Goal: Browse casually

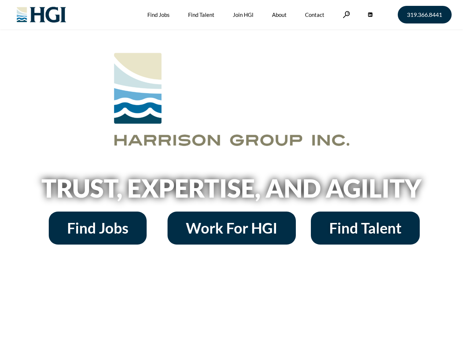
click at [231, 176] on h2 "Trust, Expertise, and Agility" at bounding box center [232, 188] width 418 height 25
click at [346, 14] on link at bounding box center [346, 14] width 7 height 7
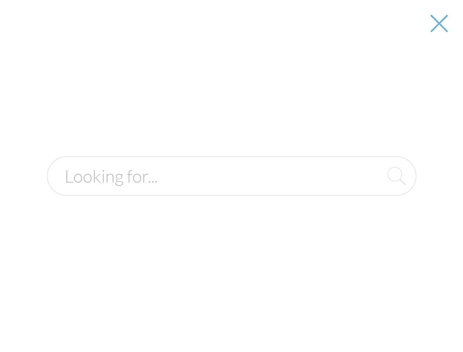
click at [231, 191] on h2 "Trust, Expertise, and Agility" at bounding box center [232, 188] width 418 height 25
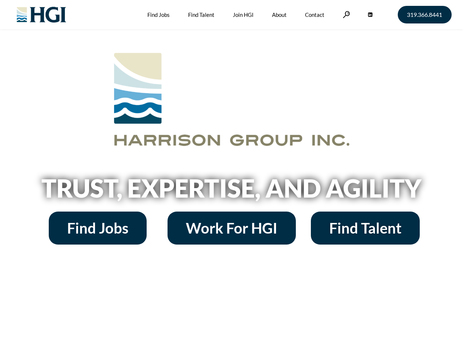
click at [231, 176] on h2 "Trust, Expertise, and Agility" at bounding box center [232, 188] width 418 height 25
click at [346, 14] on link at bounding box center [346, 14] width 7 height 7
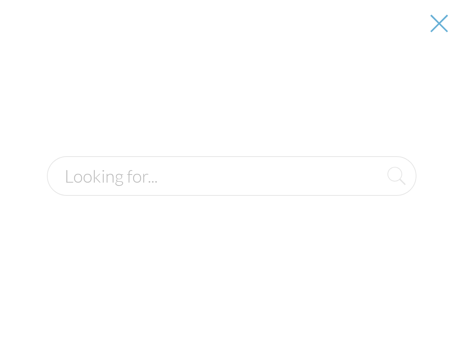
click at [231, 191] on h2 "Trust, Expertise, and Agility" at bounding box center [232, 188] width 418 height 25
